Goal: Task Accomplishment & Management: Manage account settings

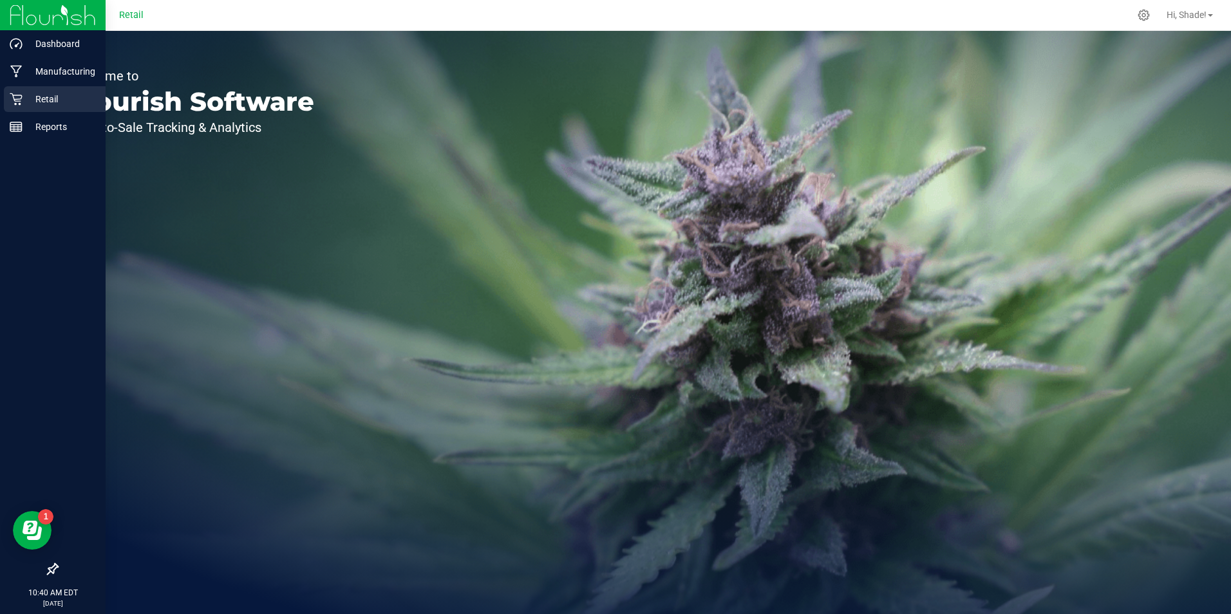
click at [15, 104] on icon at bounding box center [16, 99] width 12 height 12
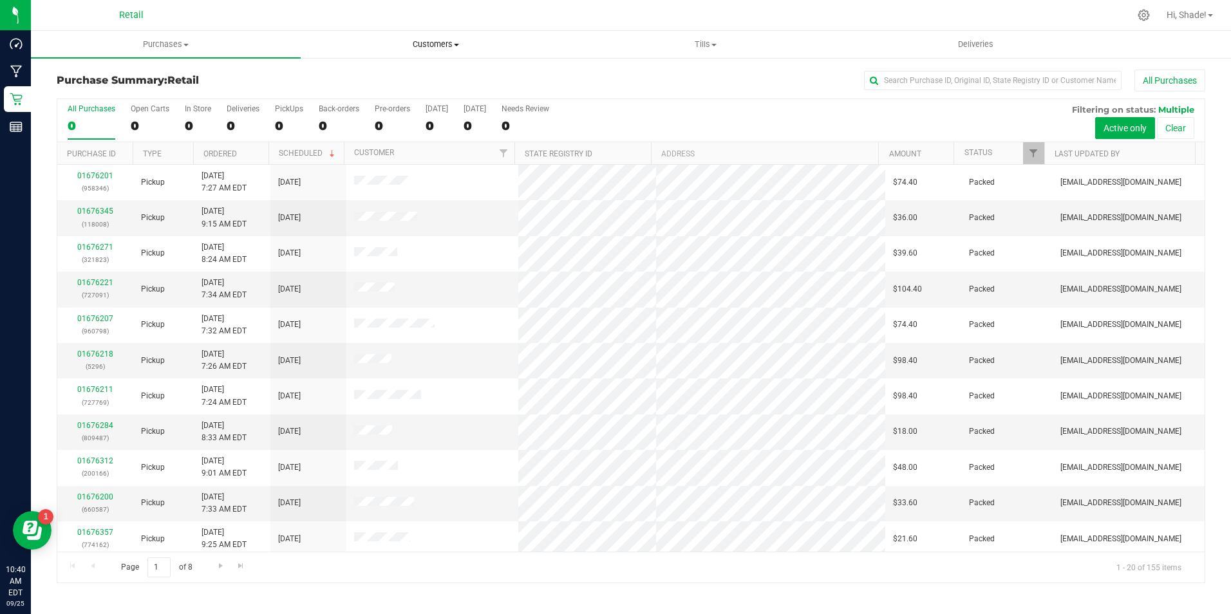
click at [440, 40] on span "Customers" at bounding box center [435, 45] width 269 height 12
click at [376, 79] on span "All customers" at bounding box center [347, 77] width 93 height 11
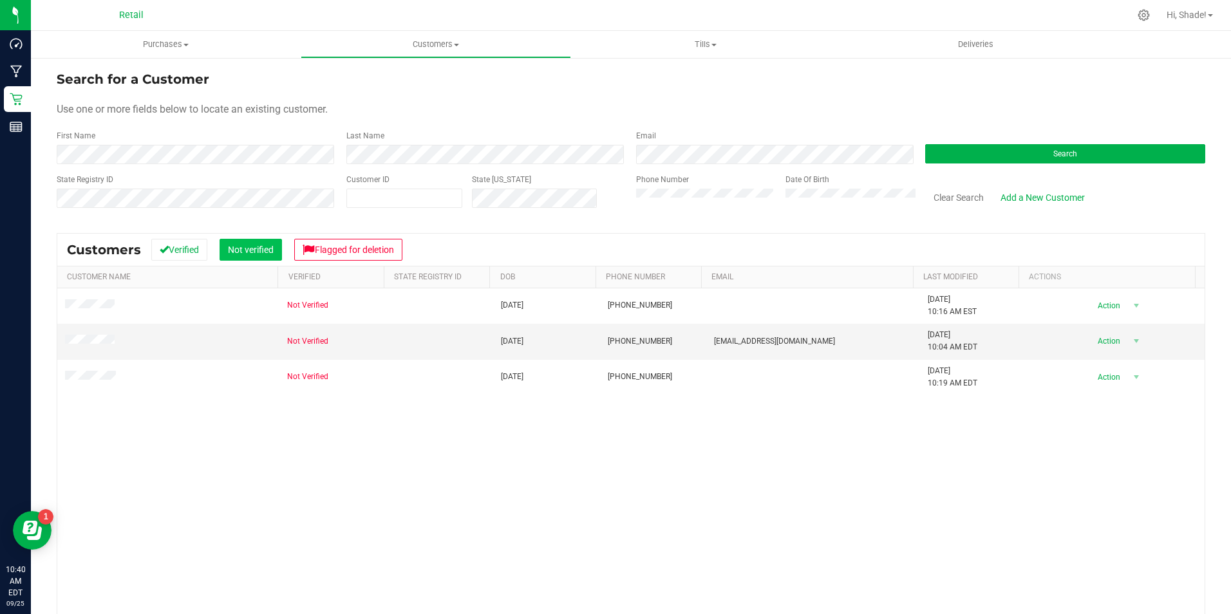
drag, startPoint x: 231, startPoint y: 431, endPoint x: 250, endPoint y: 258, distance: 174.4
click at [231, 431] on div "Not Verified 07/12/1973 (401) 481-9651 3/4/2024 10:16 AM EST Delete Profile Act…" at bounding box center [631, 481] width 1148 height 387
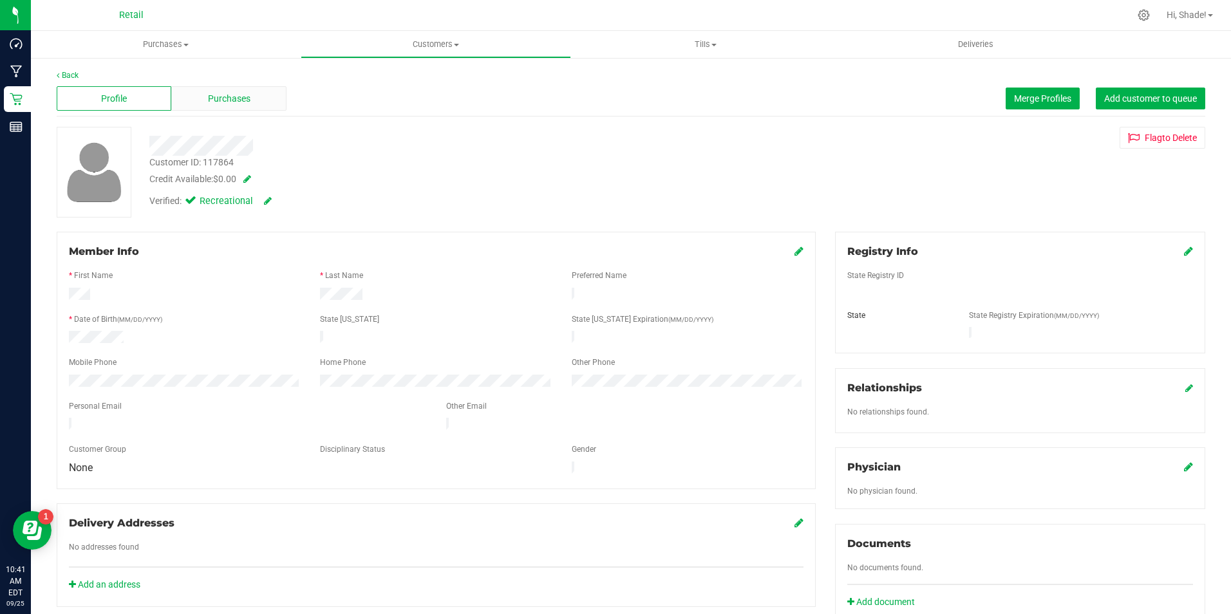
click at [221, 99] on span "Purchases" at bounding box center [229, 99] width 43 height 14
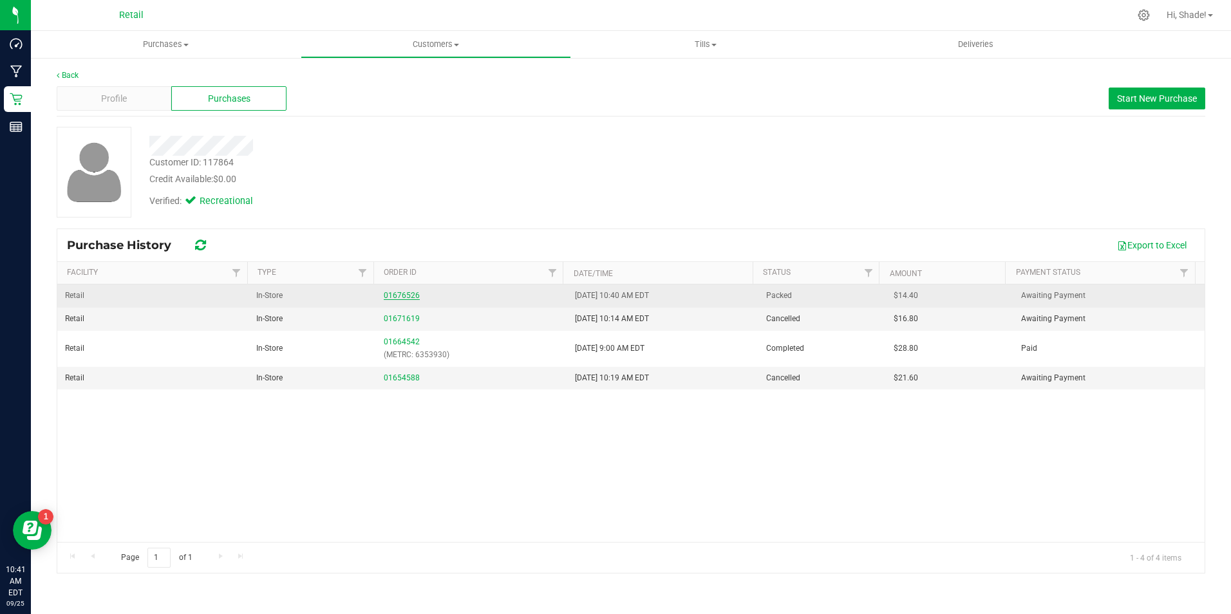
click at [397, 295] on link "01676526" at bounding box center [402, 295] width 36 height 9
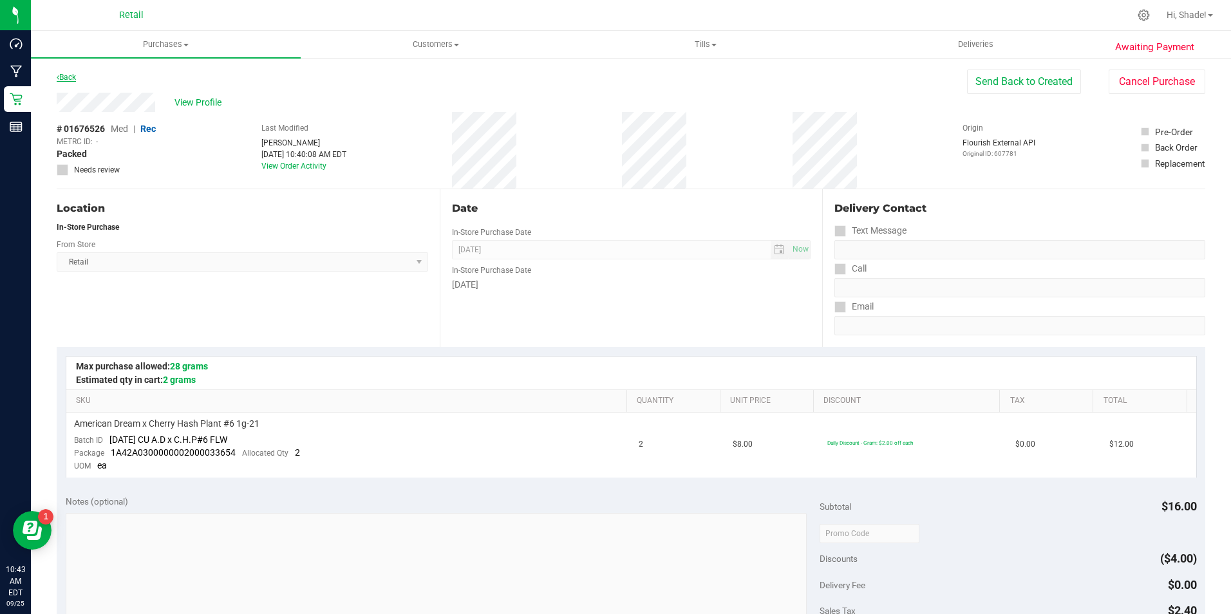
click at [72, 77] on link "Back" at bounding box center [66, 77] width 19 height 9
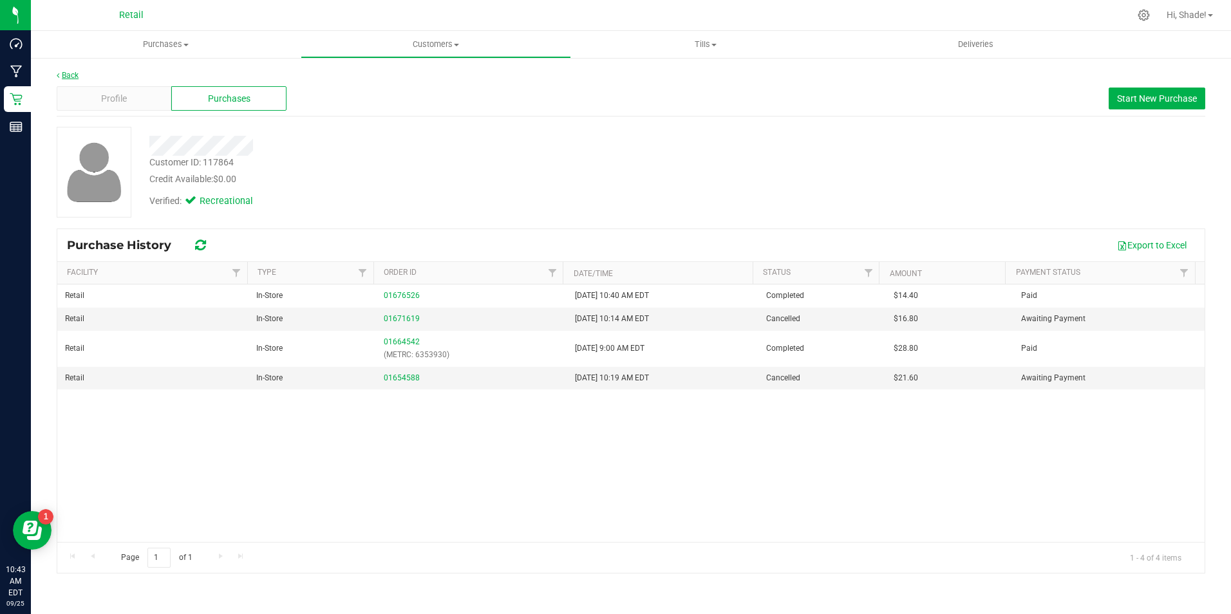
click at [73, 72] on link "Back" at bounding box center [68, 75] width 22 height 9
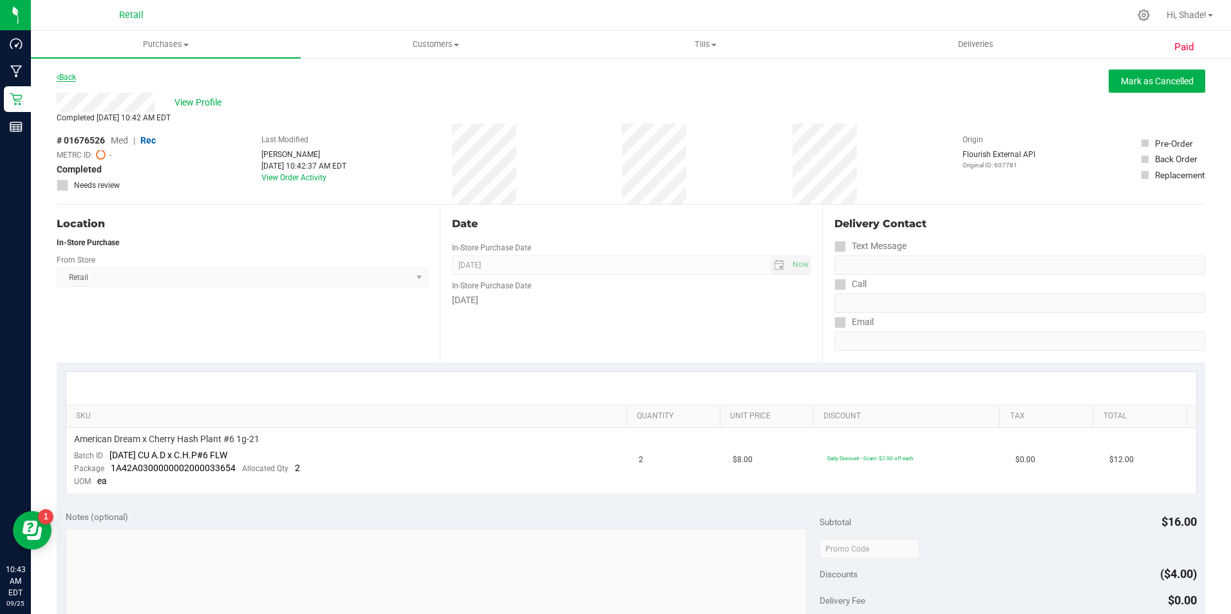
click at [68, 77] on link "Back" at bounding box center [66, 77] width 19 height 9
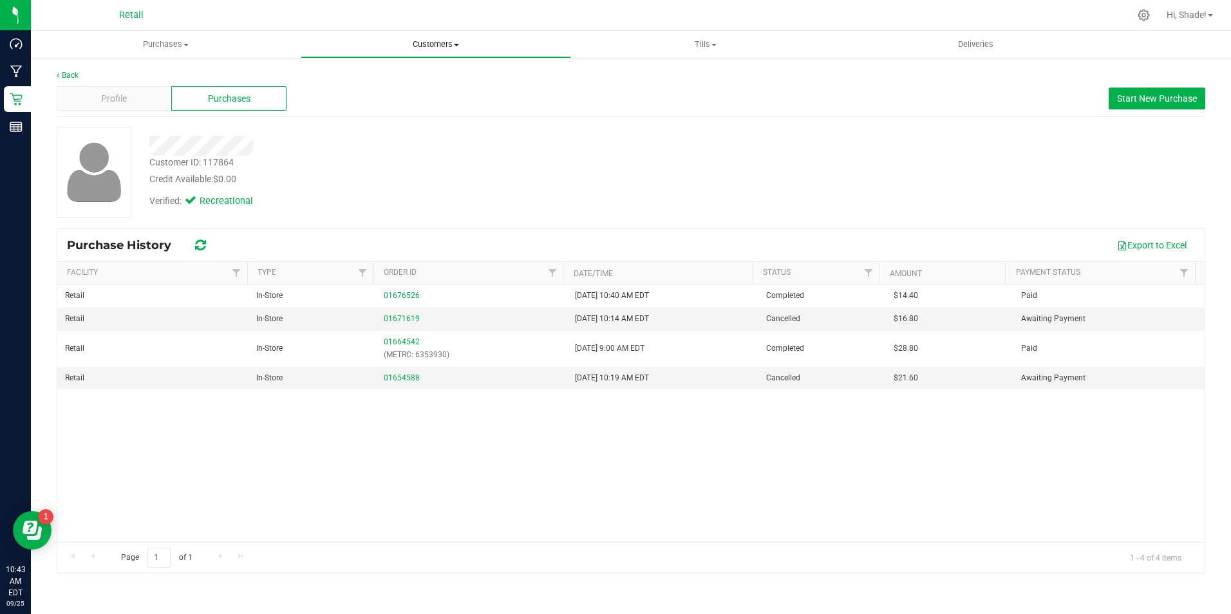
click at [442, 41] on span "Customers" at bounding box center [435, 45] width 269 height 12
click at [346, 81] on span "All customers" at bounding box center [347, 77] width 93 height 11
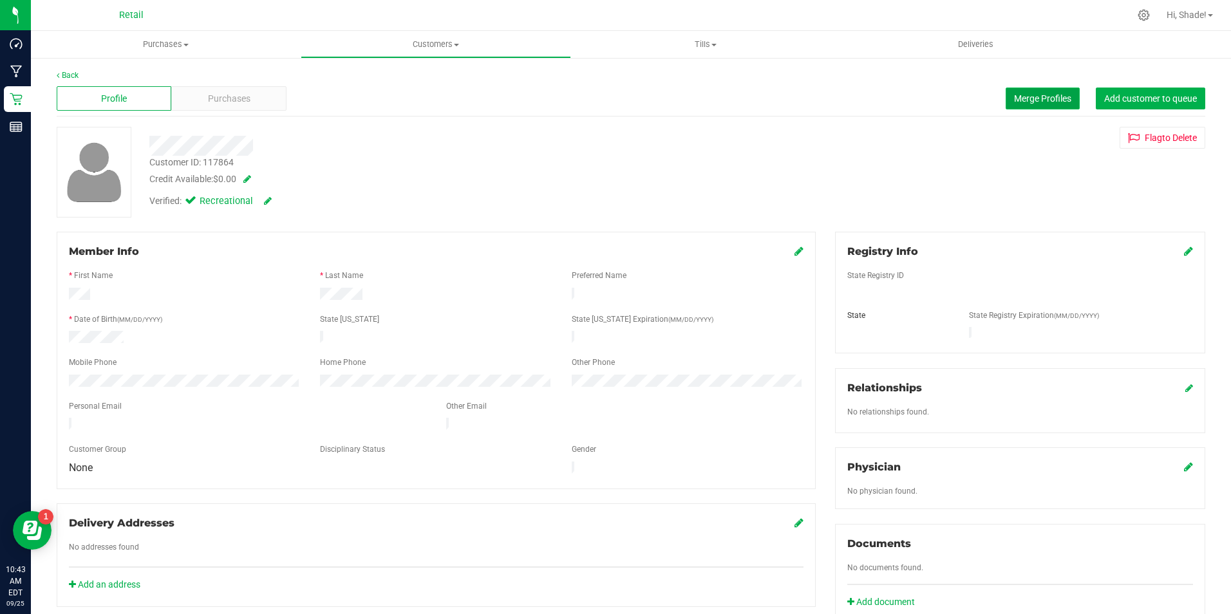
click at [1020, 92] on button "Merge Profiles" at bounding box center [1043, 99] width 74 height 22
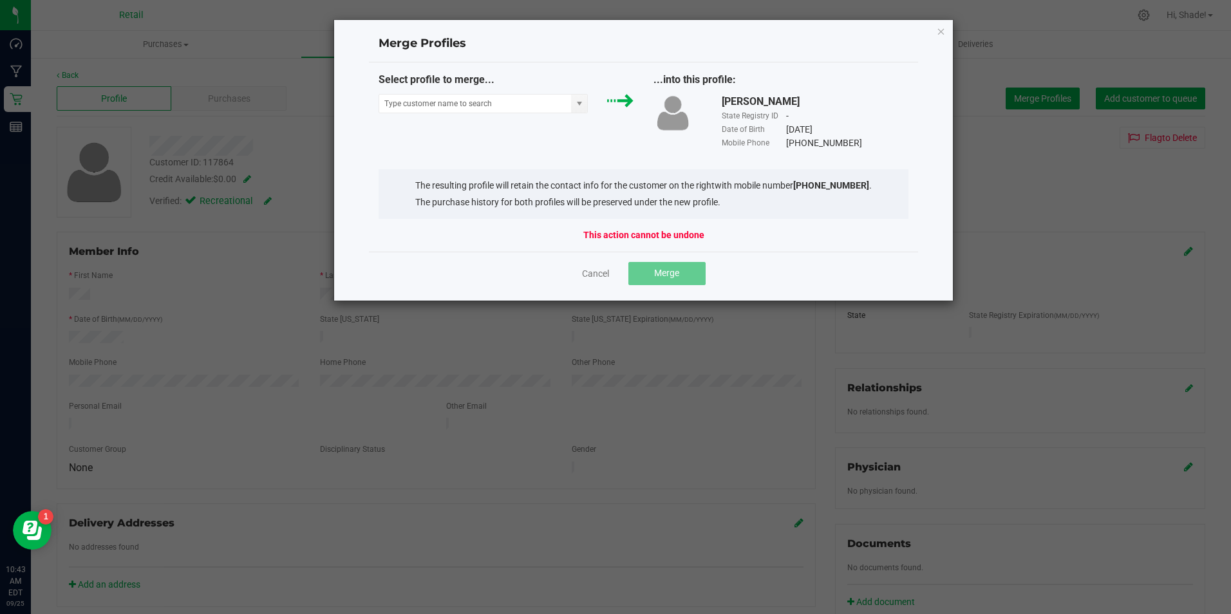
click at [516, 92] on div "Select profile to merge..." at bounding box center [506, 96] width 275 height 48
click at [520, 97] on input "NO DATA FOUND" at bounding box center [475, 104] width 193 height 18
click at [520, 102] on input "NO DATA FOUND" at bounding box center [475, 104] width 193 height 18
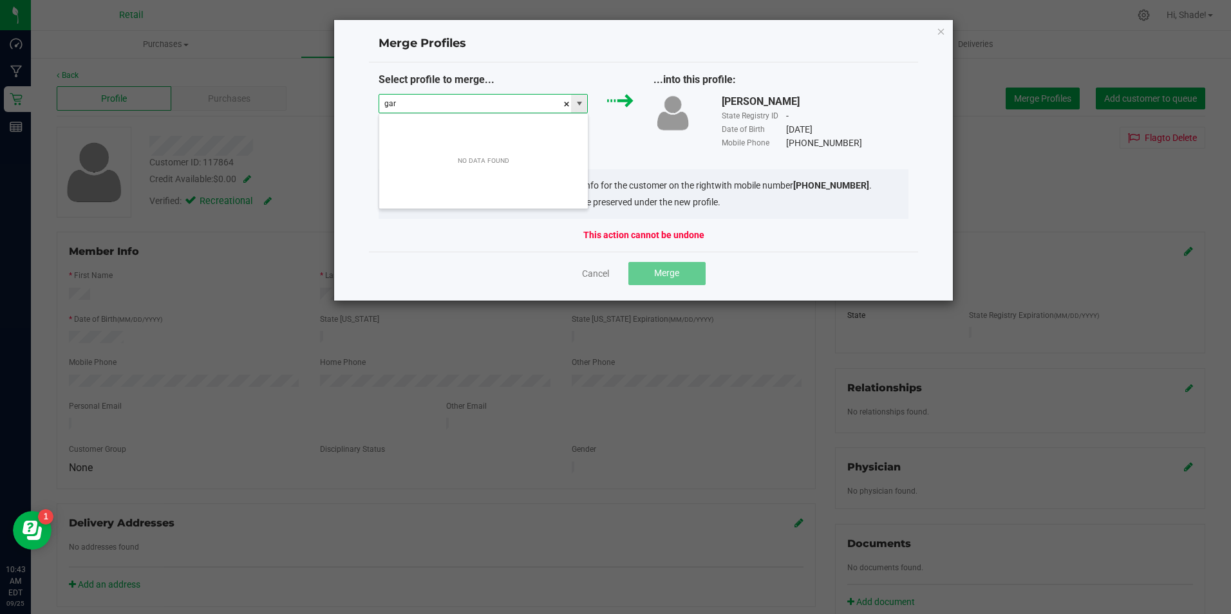
scroll to position [19, 209]
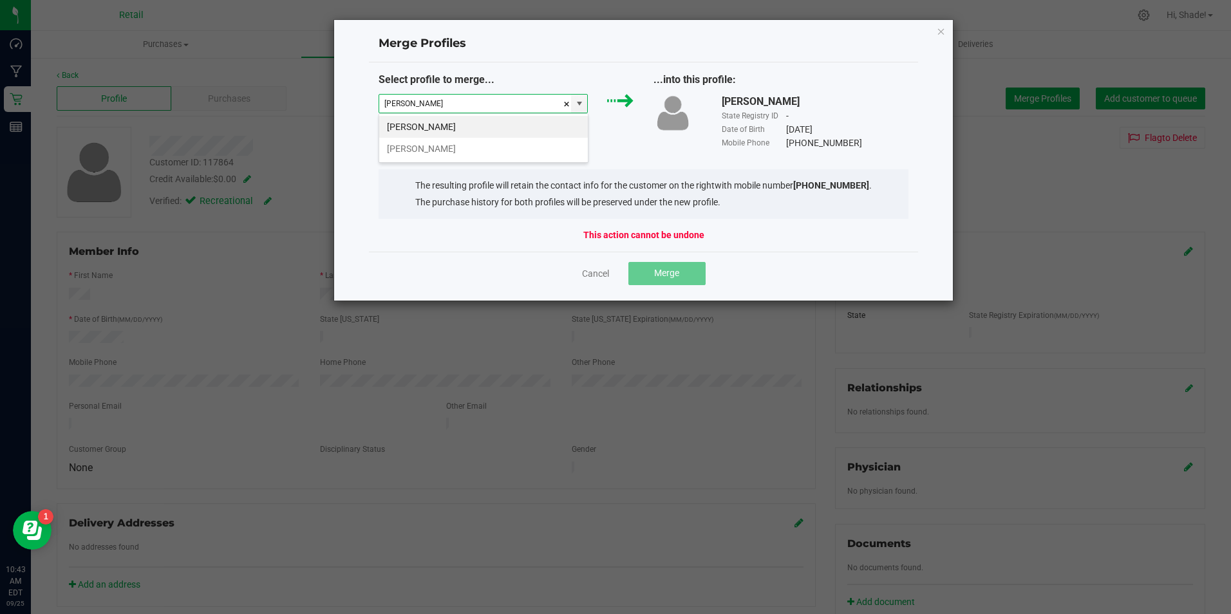
click at [513, 126] on li "Gary Grimmer" at bounding box center [483, 127] width 209 height 22
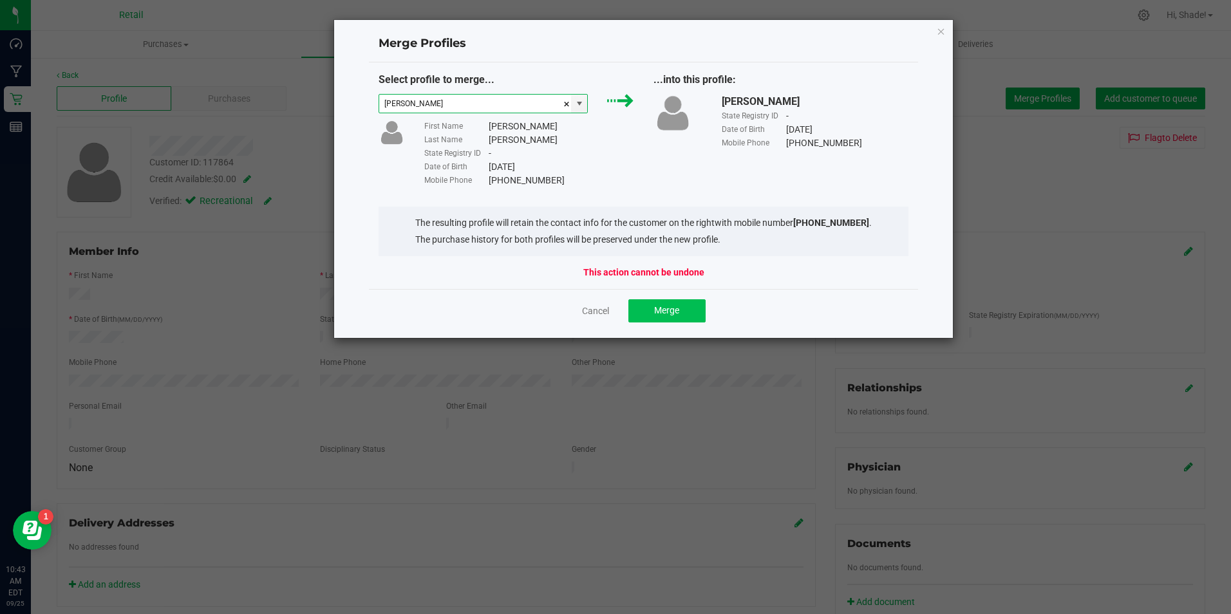
type input "Gary Grimmer"
click at [672, 316] on span "Merge" at bounding box center [666, 310] width 25 height 10
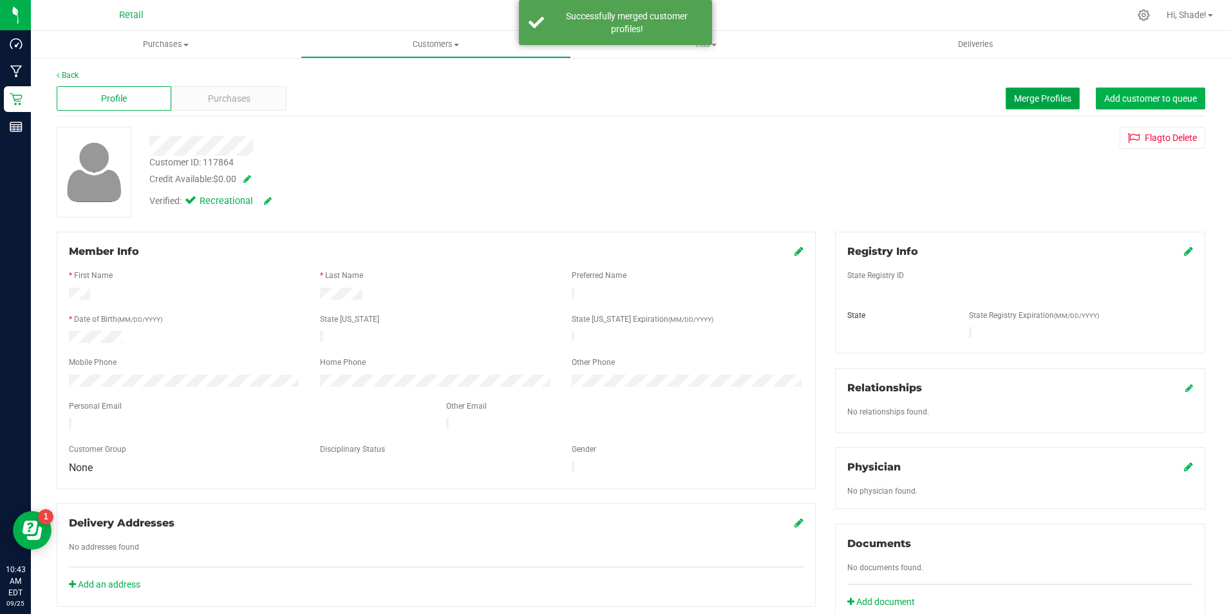
click at [1026, 94] on span "Merge Profiles" at bounding box center [1042, 98] width 57 height 10
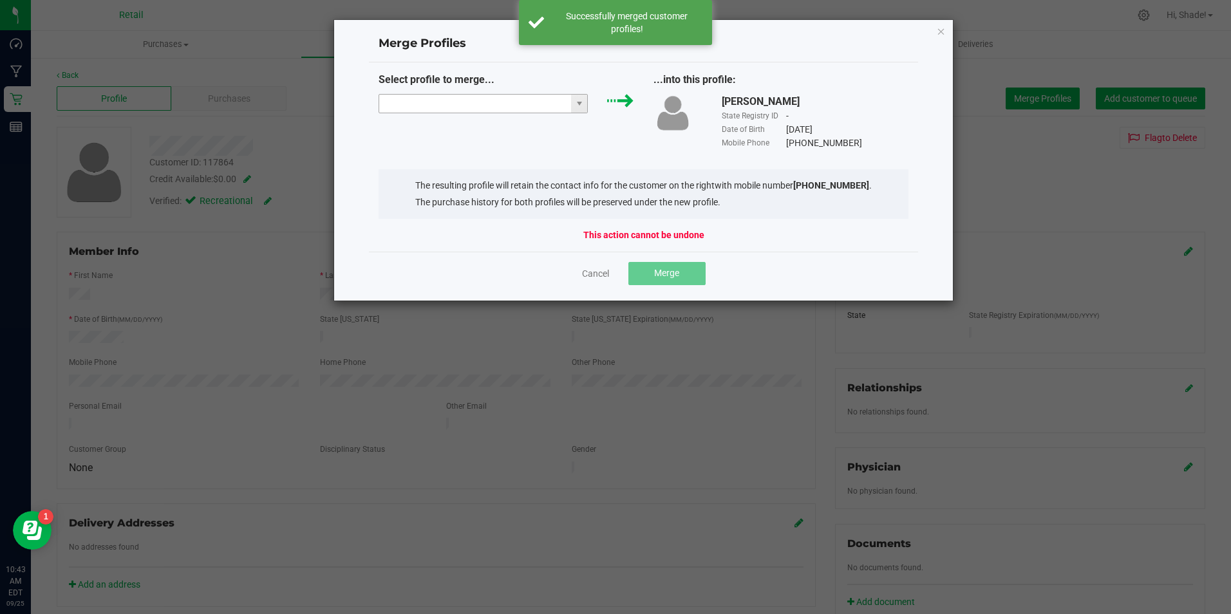
click at [522, 108] on input "NO DATA FOUND" at bounding box center [475, 104] width 193 height 18
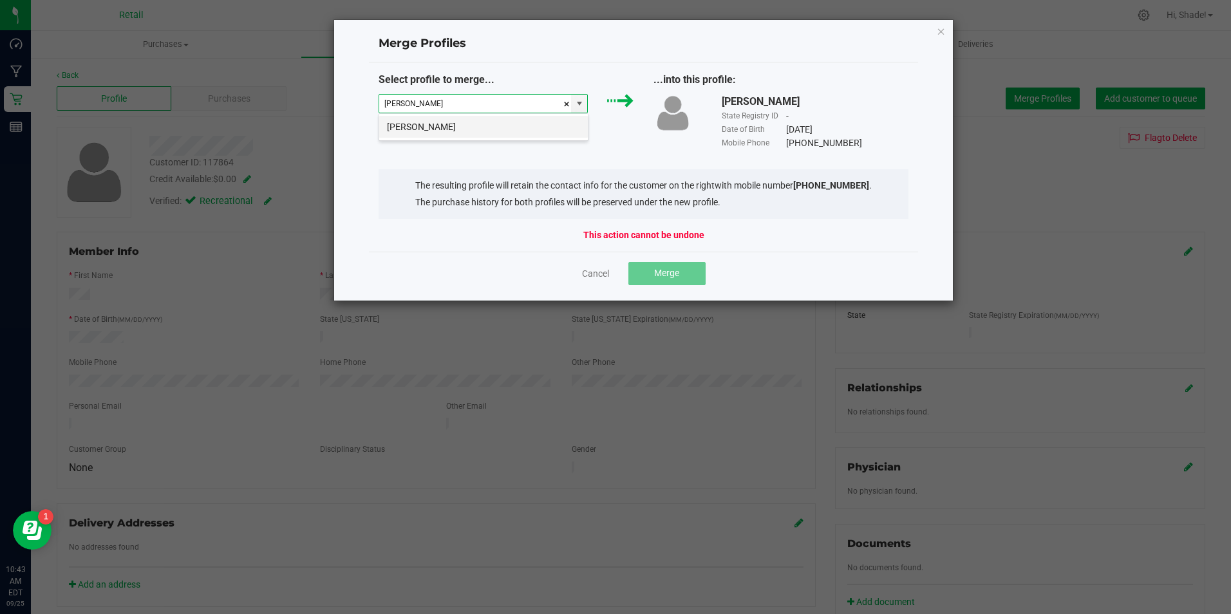
click at [446, 134] on li "Gary Grimmer" at bounding box center [483, 127] width 209 height 22
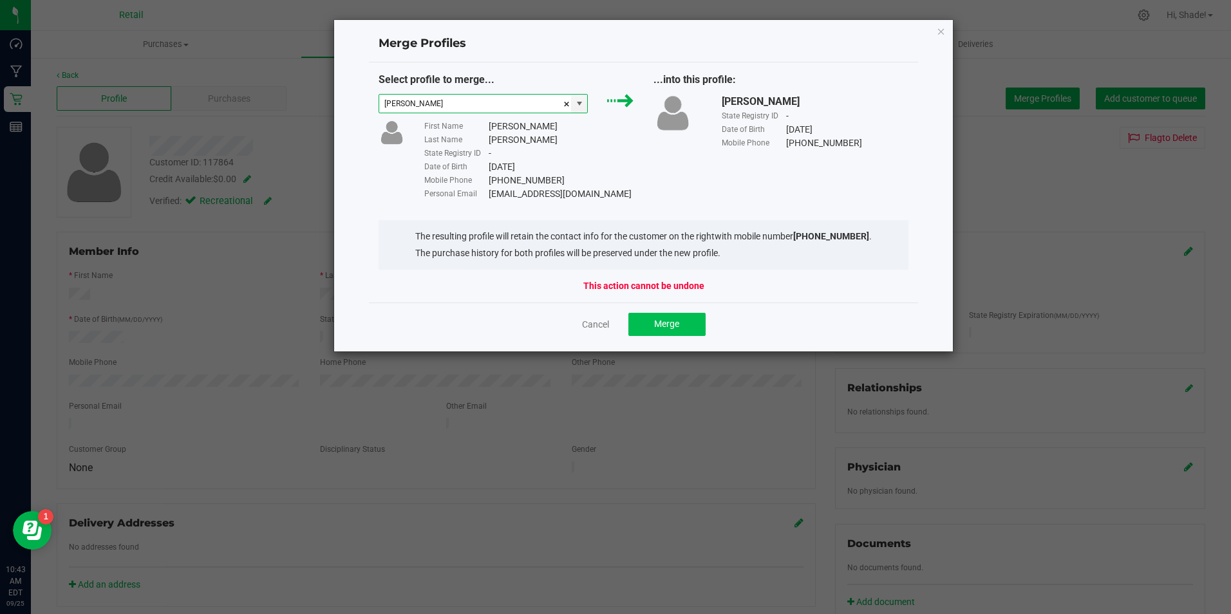
type input "Gary Grimmer"
click at [676, 328] on span "Merge" at bounding box center [666, 324] width 25 height 10
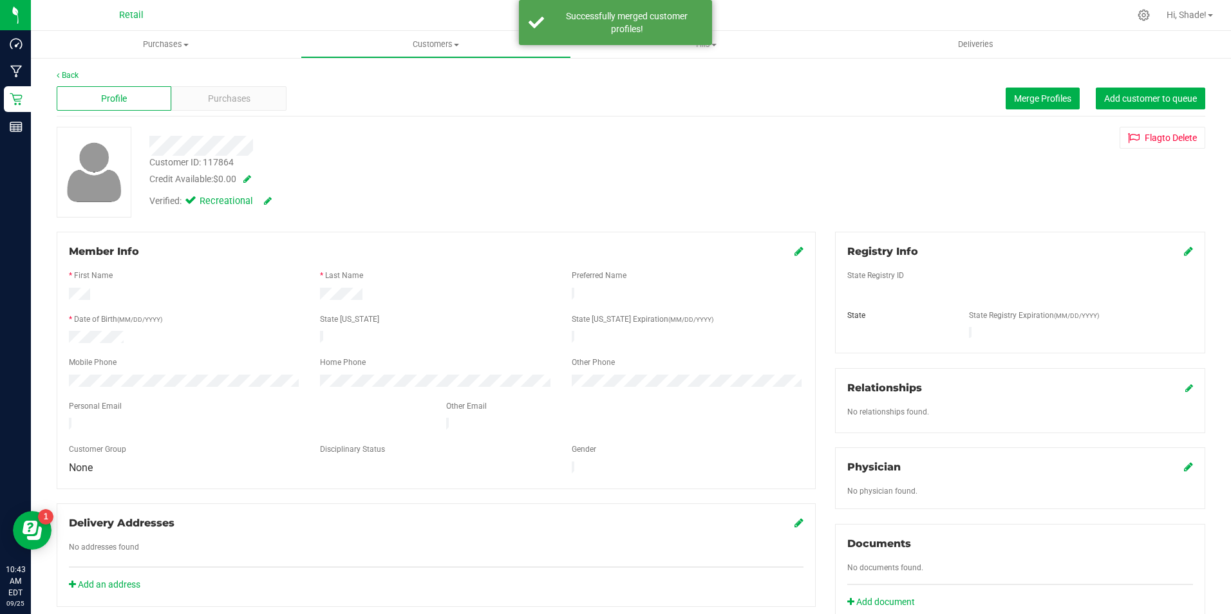
click at [786, 251] on div "Member Info" at bounding box center [436, 251] width 735 height 15
click at [795, 253] on icon at bounding box center [799, 251] width 9 height 10
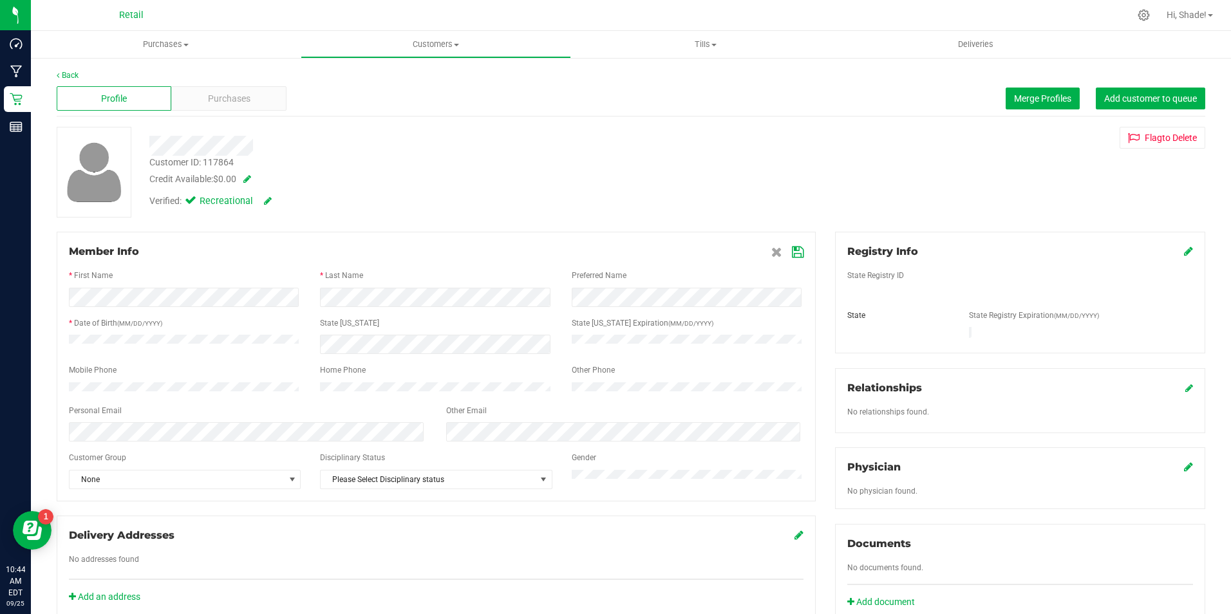
click at [792, 249] on icon at bounding box center [798, 252] width 12 height 10
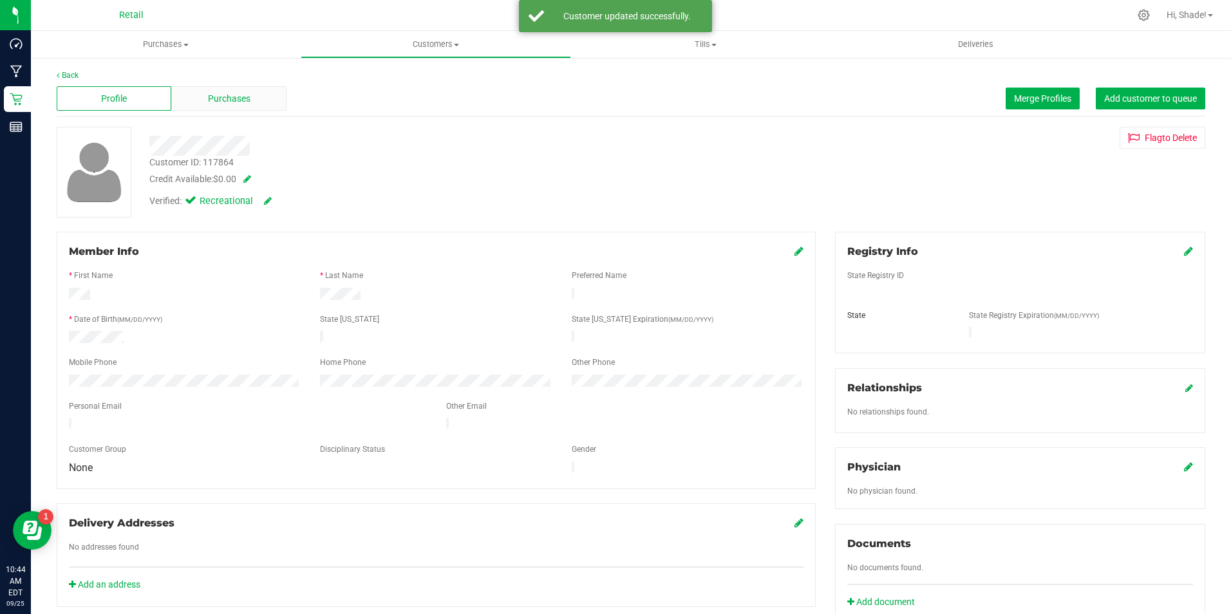
click at [250, 88] on div "Purchases" at bounding box center [228, 98] width 115 height 24
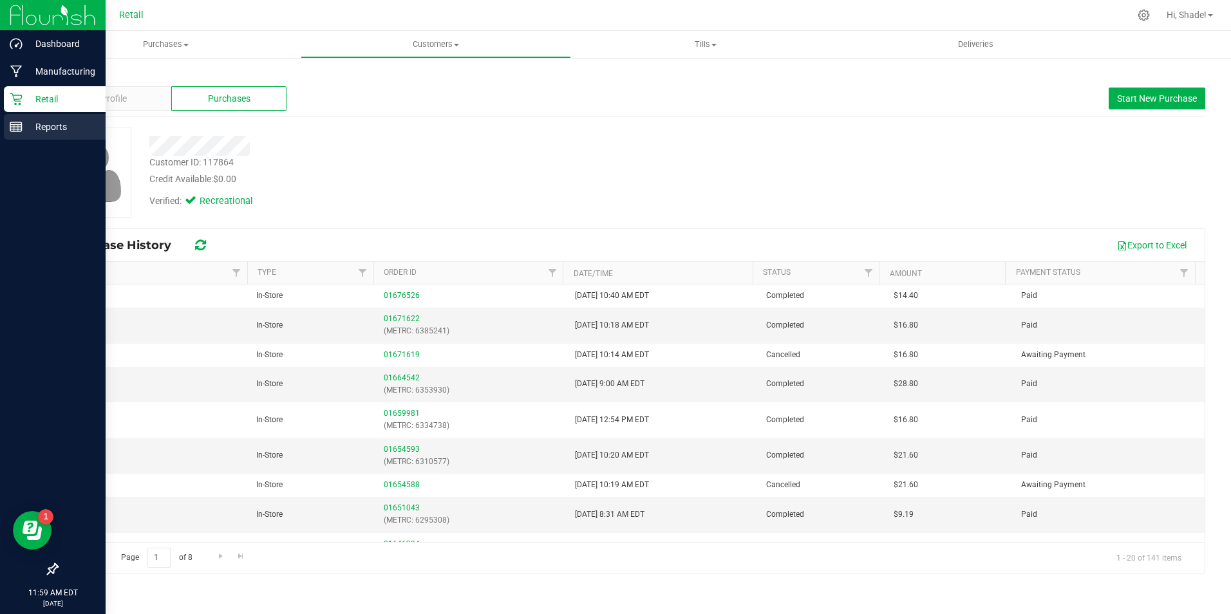
click at [26, 132] on p "Reports" at bounding box center [61, 126] width 77 height 15
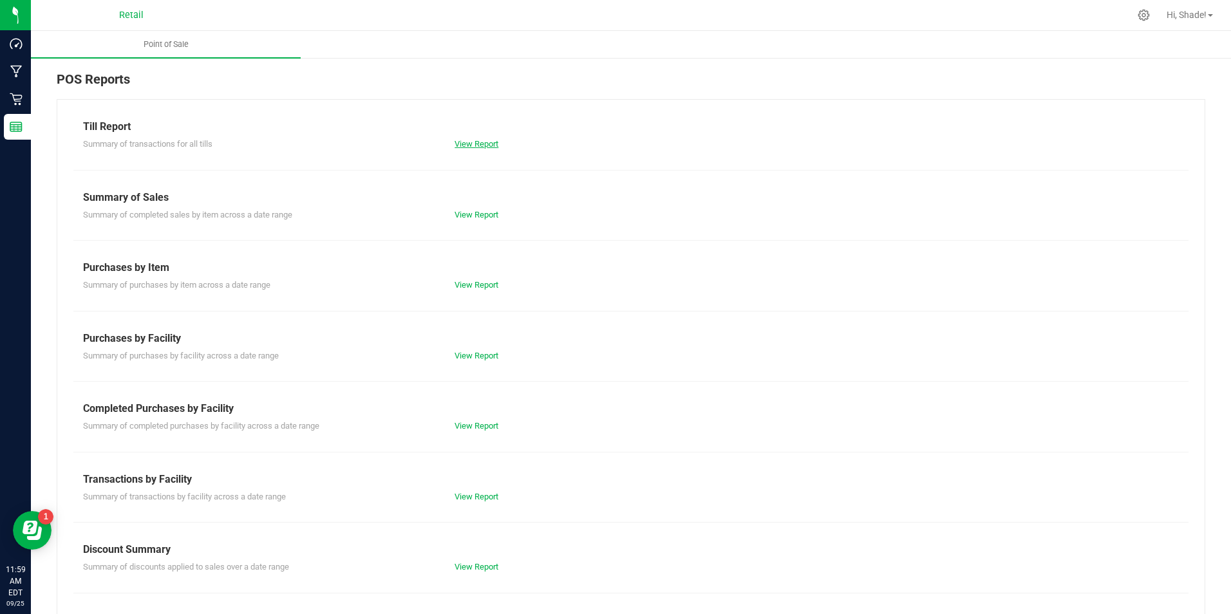
click at [469, 143] on link "View Report" at bounding box center [477, 144] width 44 height 10
